Goal: Communication & Community: Connect with others

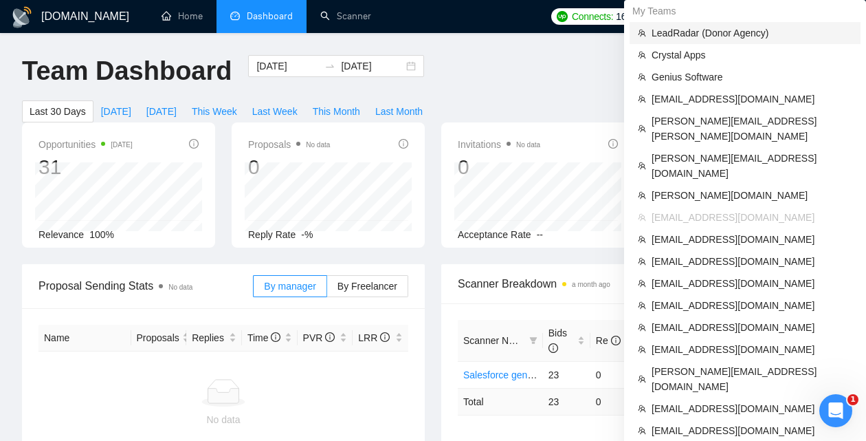
click at [756, 33] on span "LeadRadar (Donor Agency)" at bounding box center [752, 32] width 201 height 15
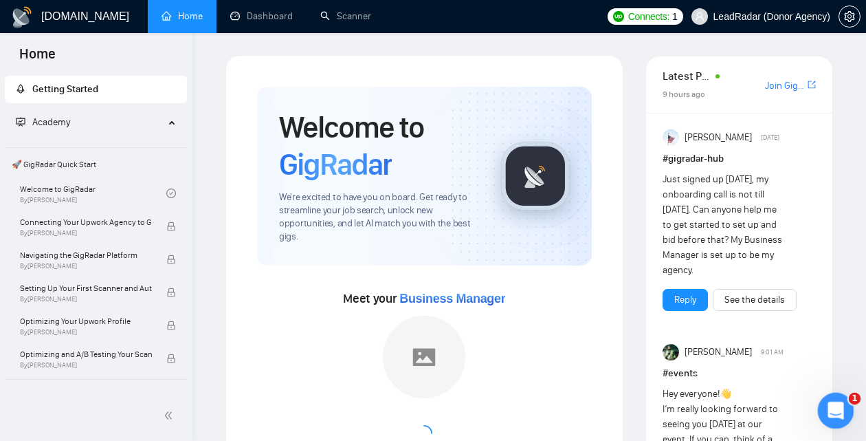
click at [831, 411] on icon "Открыть службу сообщений Intercom" at bounding box center [834, 408] width 23 height 23
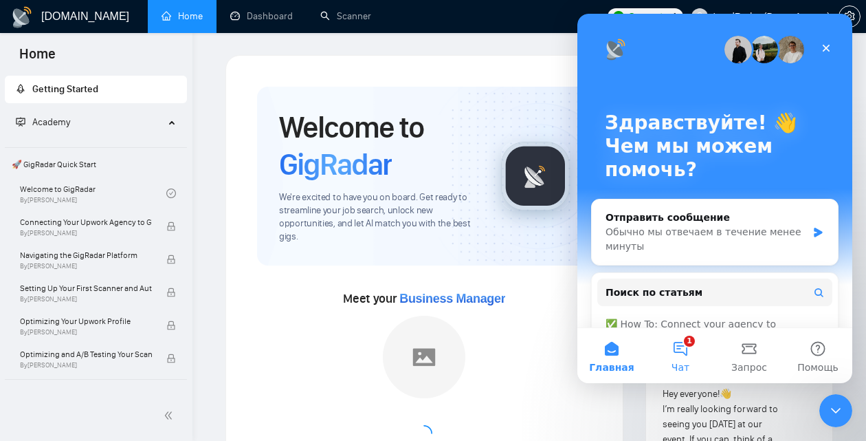
click at [678, 344] on button "1 Чат" at bounding box center [680, 355] width 69 height 55
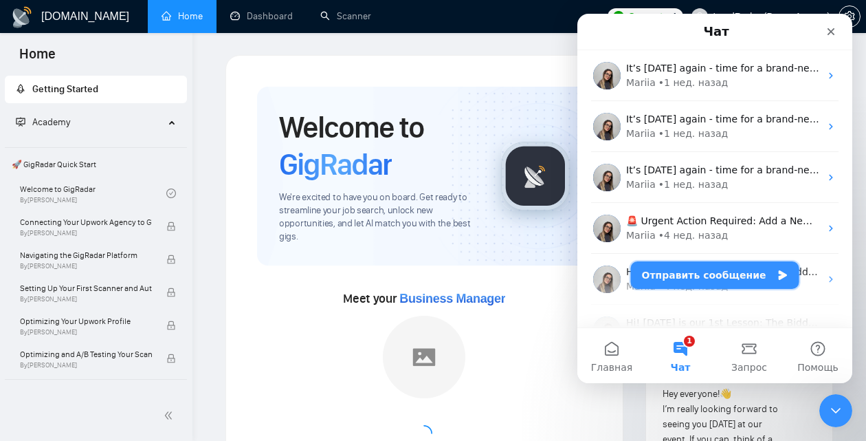
click at [674, 269] on button "Отправить сообщение" at bounding box center [715, 274] width 168 height 27
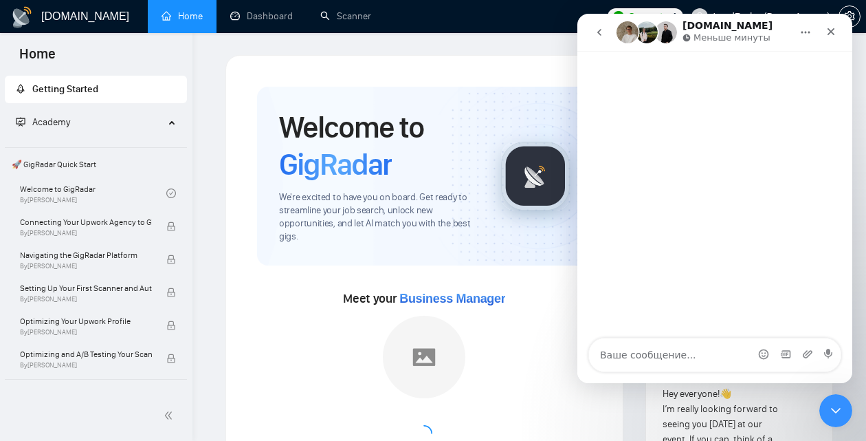
click at [604, 31] on icon "go back" at bounding box center [599, 32] width 11 height 11
